Goal: Information Seeking & Learning: Learn about a topic

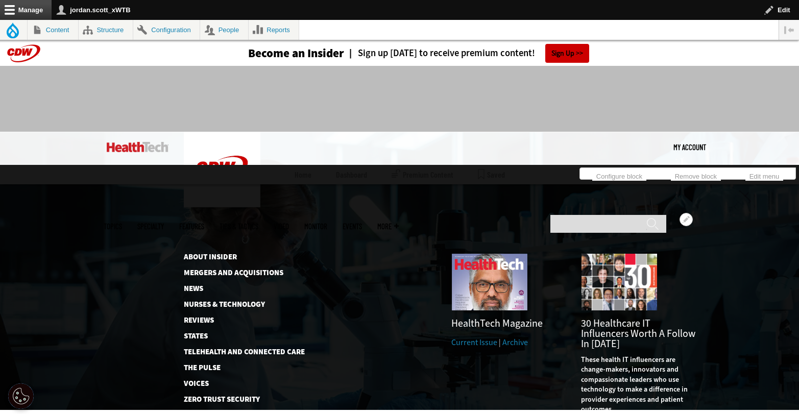
click at [477, 337] on link "Current Issue" at bounding box center [474, 342] width 46 height 11
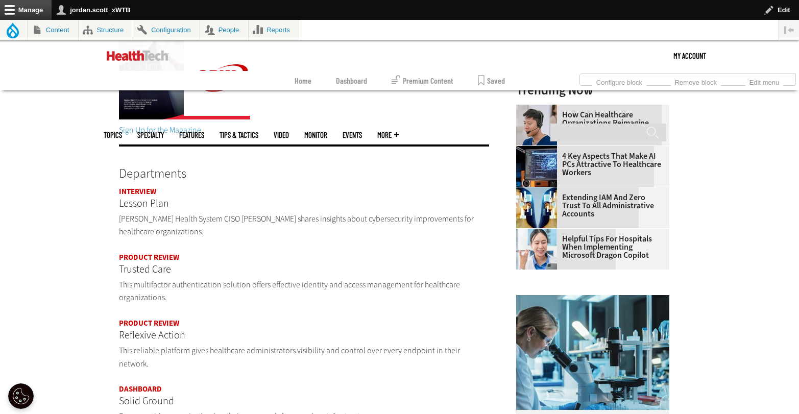
scroll to position [196, 0]
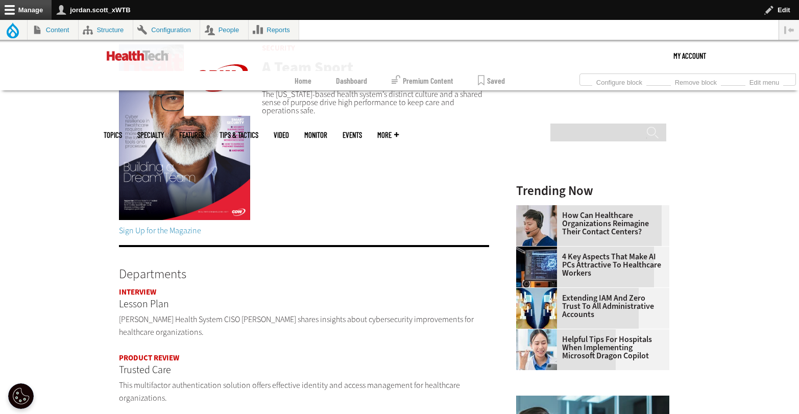
click at [158, 301] on p "Lesson Plan" at bounding box center [304, 304] width 371 height 16
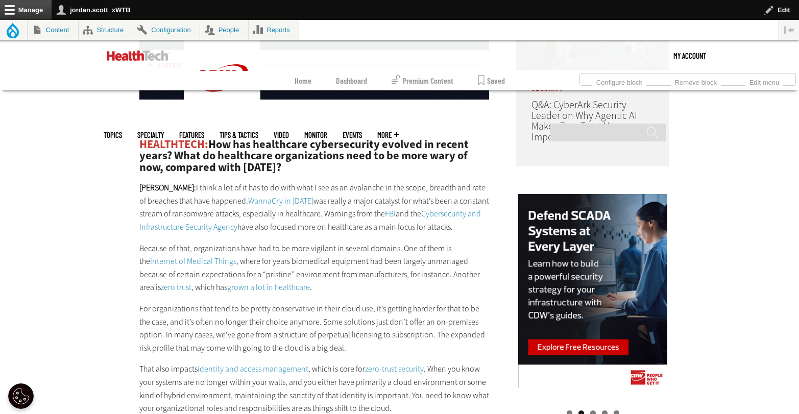
scroll to position [953, 0]
